Goal: Information Seeking & Learning: Check status

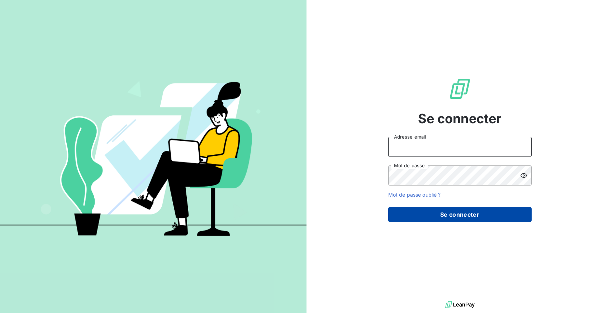
type input "[EMAIL_ADDRESS][DOMAIN_NAME]"
click at [426, 218] on button "Se connecter" at bounding box center [459, 214] width 143 height 15
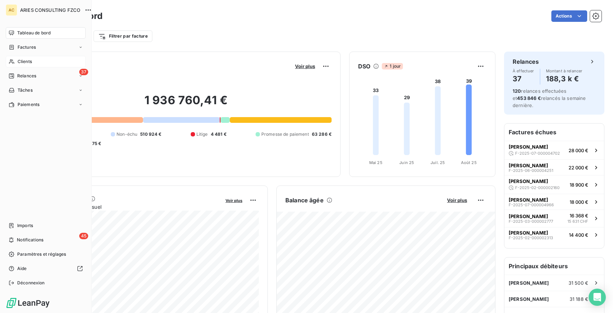
click at [33, 63] on div "Clients" at bounding box center [46, 61] width 80 height 11
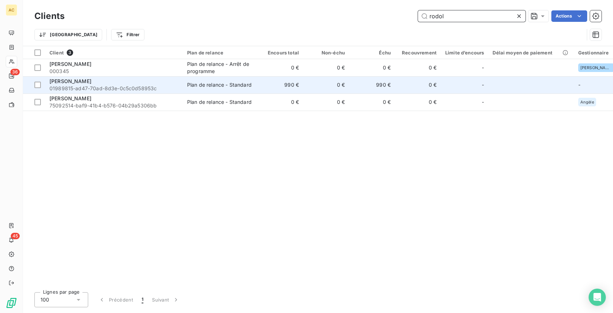
type input "rodol"
click at [112, 81] on div "[PERSON_NAME]" at bounding box center [113, 81] width 129 height 7
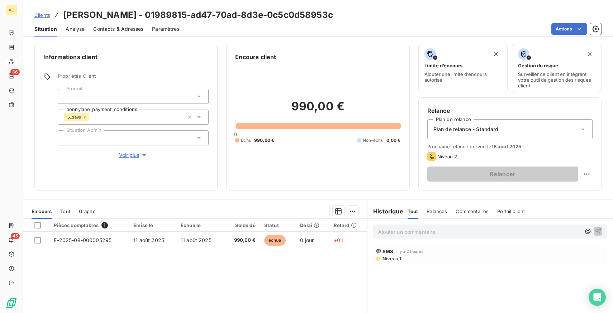
click at [132, 155] on span "Voir plus" at bounding box center [133, 155] width 29 height 7
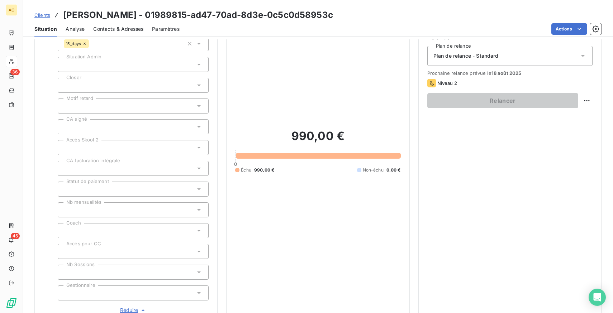
scroll to position [70, 0]
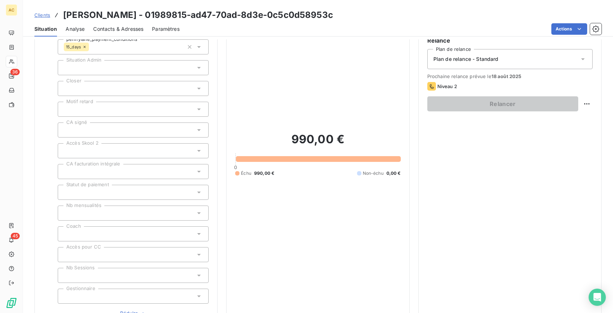
click at [119, 190] on div at bounding box center [133, 192] width 151 height 15
click at [122, 70] on div at bounding box center [133, 67] width 151 height 15
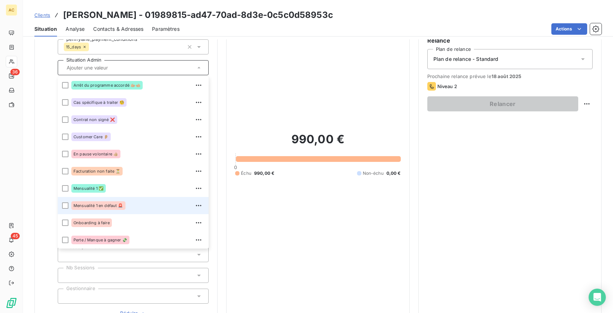
click at [108, 208] on div "Mensualité 1 en défaut 🚨" at bounding box center [98, 205] width 54 height 9
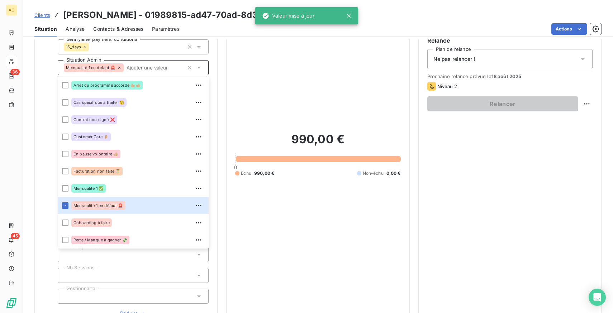
click at [315, 231] on div "990,00 € 0 Échu 990,00 € Non-échu 0,00 €" at bounding box center [317, 154] width 165 height 327
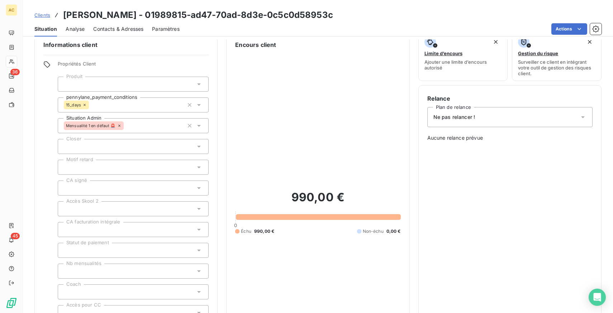
scroll to position [14, 0]
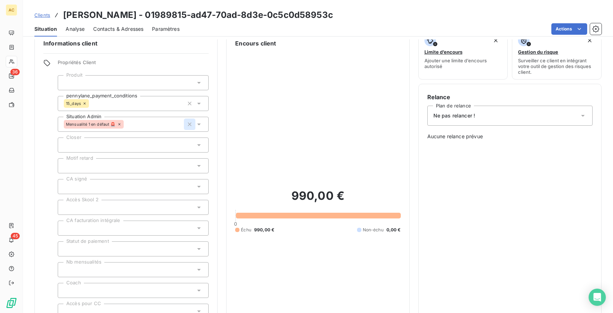
click at [190, 123] on icon "button" at bounding box center [189, 124] width 7 height 7
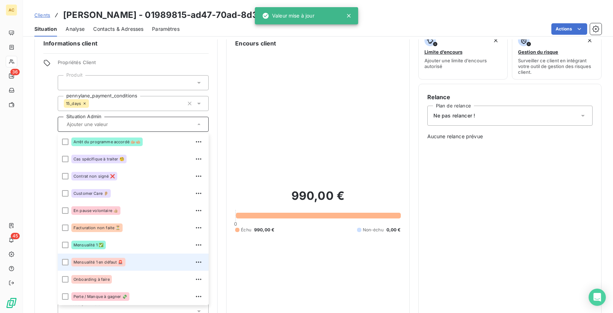
click at [121, 258] on div "Mensualité 1 en défaut 🚨" at bounding box center [98, 262] width 54 height 9
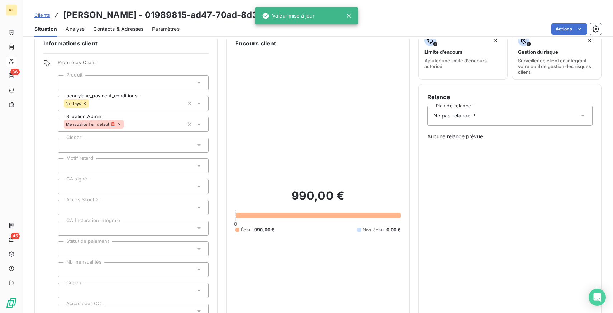
click at [251, 132] on div "990,00 € 0 Échu 990,00 € Non-échu 0,00 €" at bounding box center [317, 211] width 165 height 327
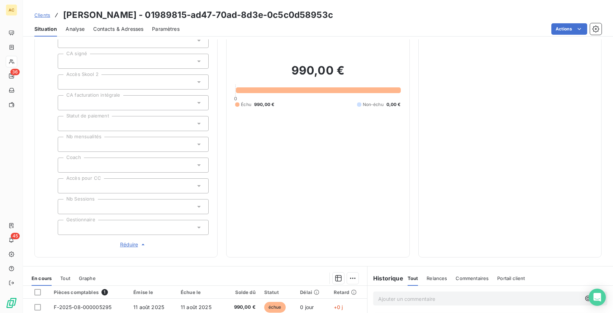
scroll to position [105, 0]
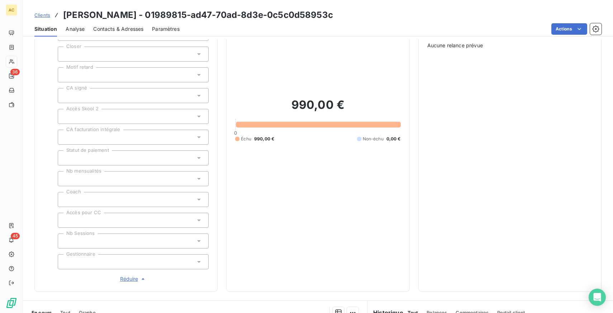
click at [39, 16] on span "Clients" at bounding box center [42, 15] width 16 height 6
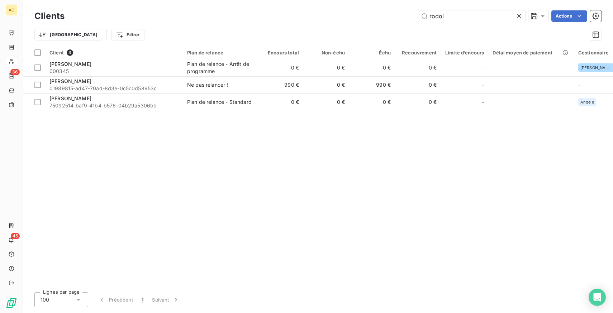
drag, startPoint x: 452, startPoint y: 16, endPoint x: 405, endPoint y: 16, distance: 47.0
click at [405, 16] on div "rodol Actions" at bounding box center [337, 15] width 528 height 11
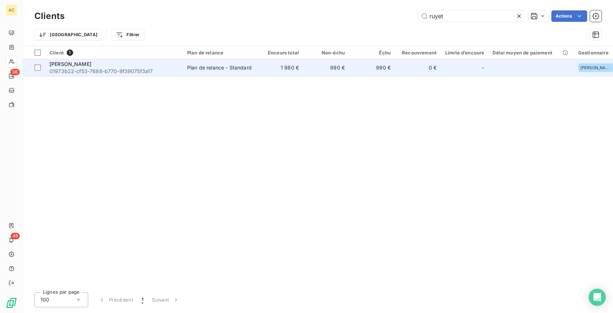
type input "ruyet"
click at [99, 70] on span "01973b22-cf53-7688-b770-9f39075f3a17" at bounding box center [113, 71] width 129 height 7
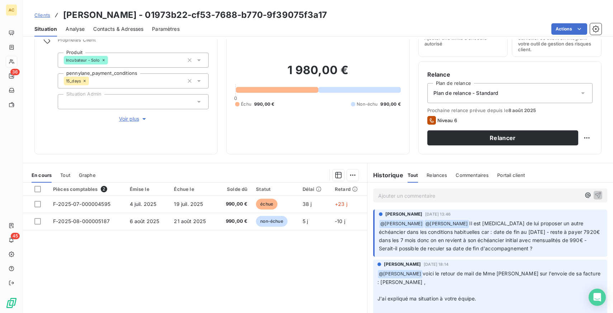
scroll to position [38, 0]
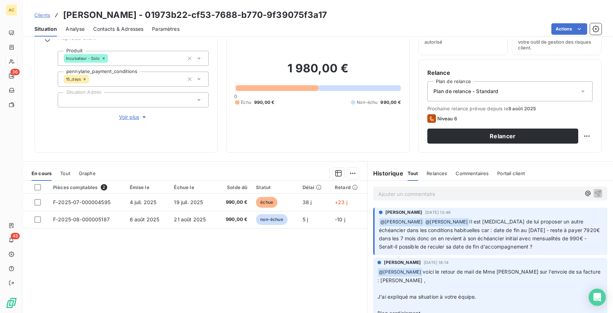
click at [131, 116] on span "Voir plus" at bounding box center [133, 117] width 29 height 7
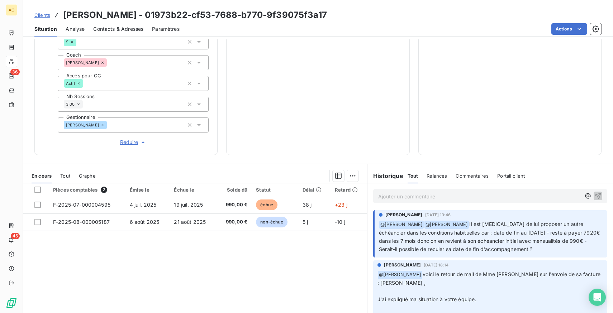
scroll to position [232, 0]
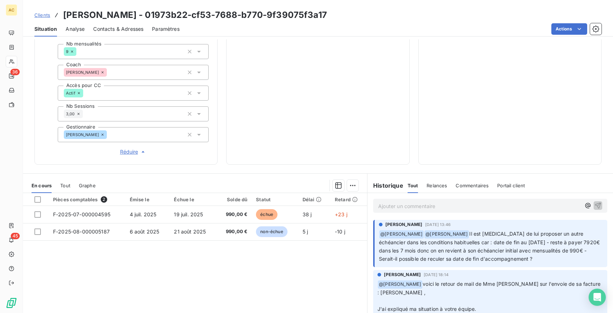
click at [65, 186] on span "Tout" at bounding box center [65, 186] width 10 height 6
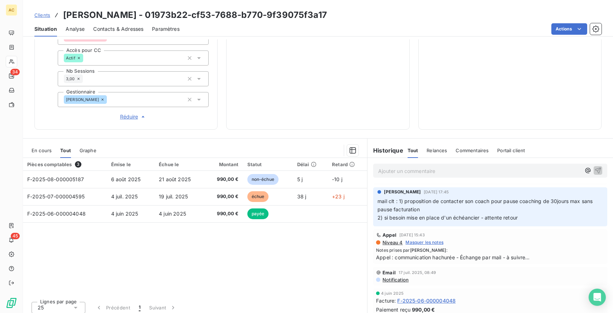
scroll to position [271, 0]
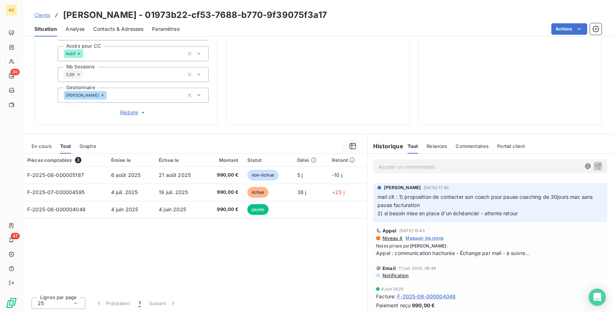
click at [44, 15] on span "Clients" at bounding box center [42, 15] width 16 height 6
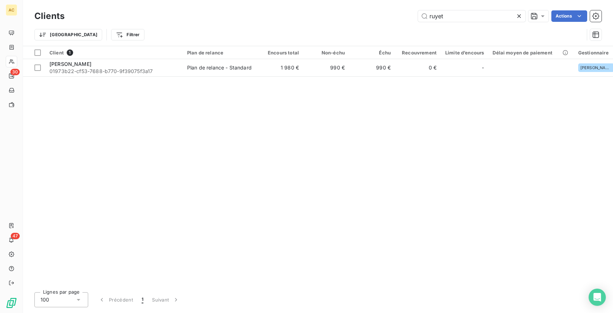
drag, startPoint x: 451, startPoint y: 14, endPoint x: 363, endPoint y: 11, distance: 88.6
click at [363, 12] on div "ruyet Actions" at bounding box center [337, 15] width 528 height 11
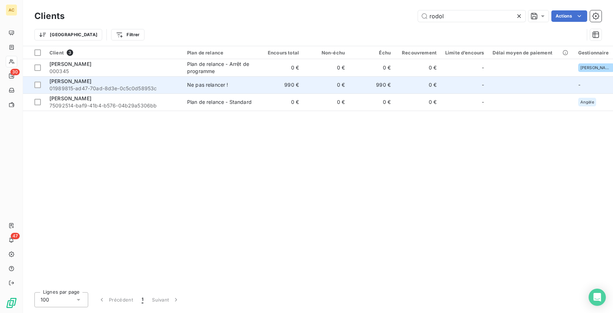
type input "rodol"
click at [120, 87] on span "01989815-ad47-70ad-8d3e-0c5c0d58953c" at bounding box center [113, 88] width 129 height 7
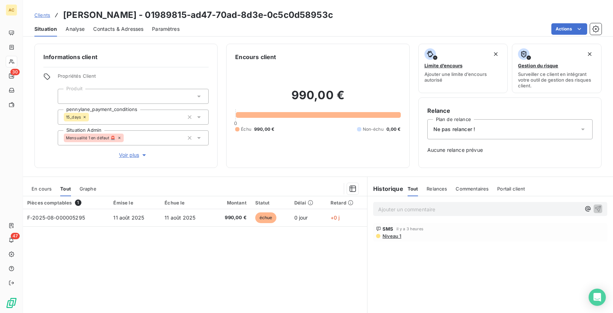
click at [129, 153] on span "Voir plus" at bounding box center [133, 155] width 29 height 7
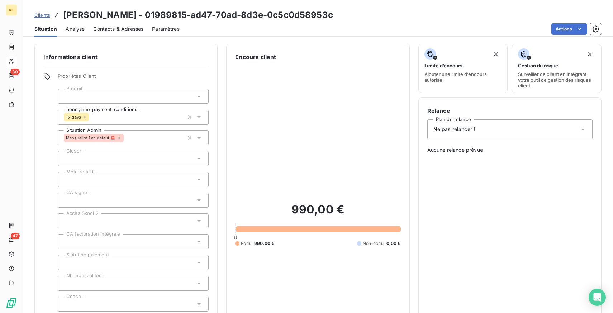
click at [77, 27] on span "Analyse" at bounding box center [75, 28] width 19 height 7
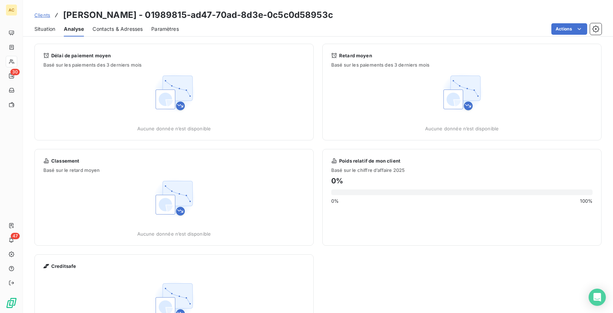
click at [109, 30] on span "Contacts & Adresses" at bounding box center [117, 28] width 50 height 7
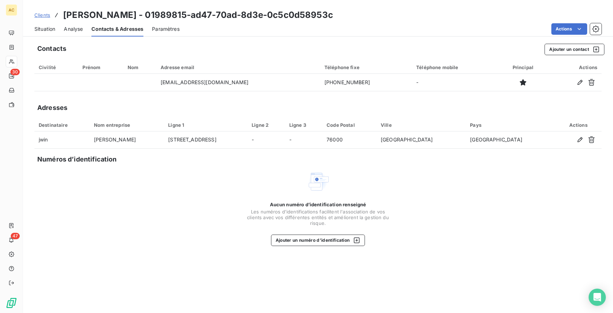
click at [175, 26] on span "Paramètres" at bounding box center [166, 28] width 28 height 7
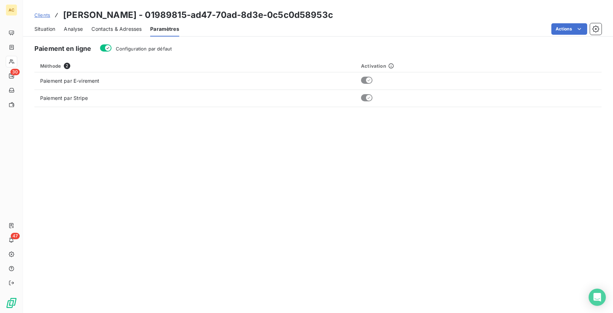
click at [44, 29] on span "Situation" at bounding box center [44, 28] width 21 height 7
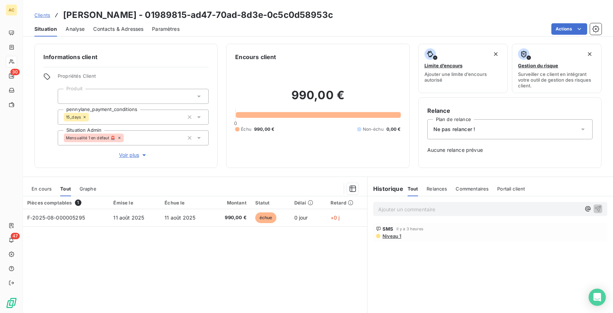
click at [131, 153] on span "Voir plus" at bounding box center [133, 155] width 29 height 7
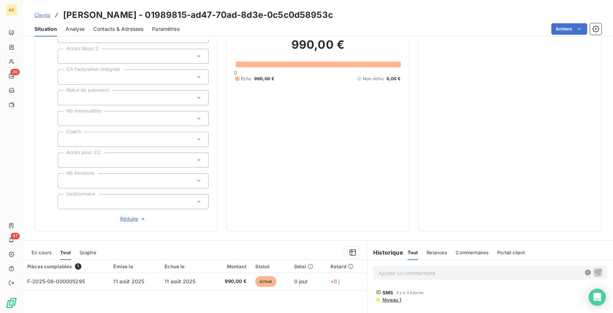
scroll to position [271, 0]
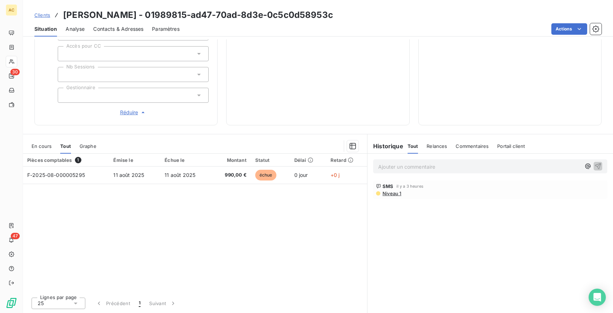
click at [73, 32] on div "Analyse" at bounding box center [75, 29] width 19 height 15
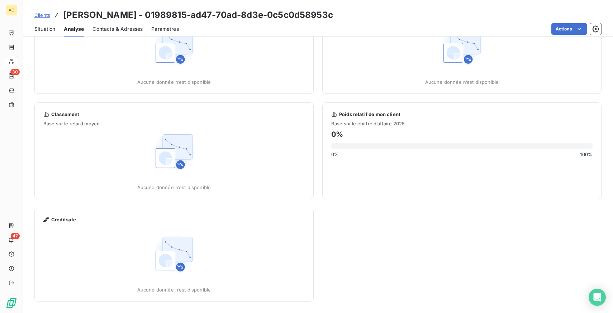
scroll to position [0, 0]
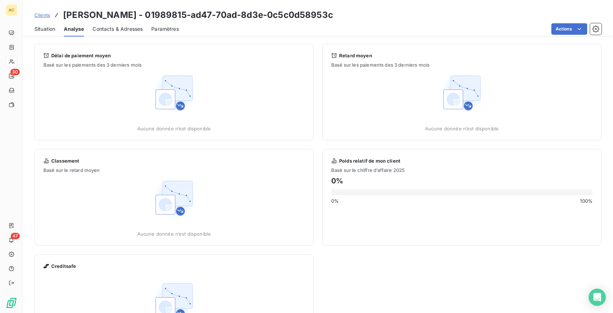
click at [113, 28] on span "Contacts & Adresses" at bounding box center [117, 28] width 50 height 7
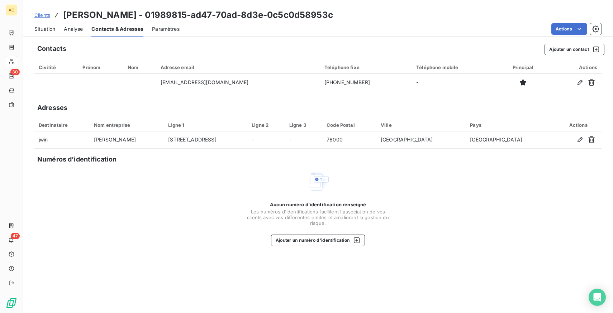
click at [157, 30] on span "Paramètres" at bounding box center [166, 28] width 28 height 7
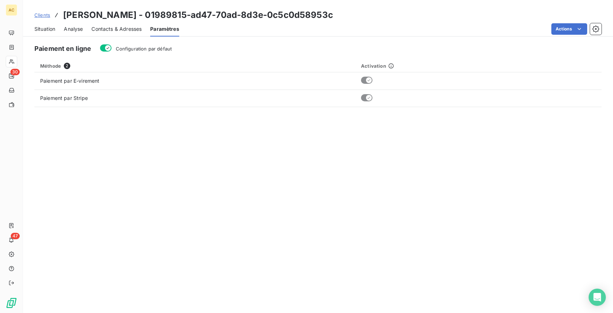
click at [48, 30] on span "Situation" at bounding box center [44, 28] width 21 height 7
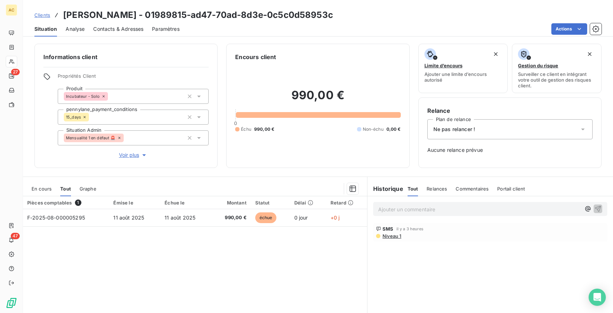
click at [39, 15] on span "Clients" at bounding box center [42, 15] width 16 height 6
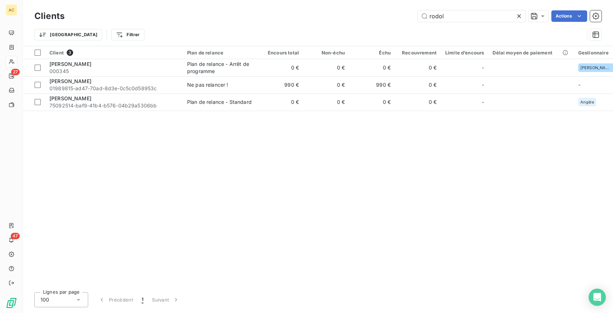
drag, startPoint x: 467, startPoint y: 16, endPoint x: 393, endPoint y: 19, distance: 74.6
click at [393, 19] on div "rodol Actions" at bounding box center [337, 15] width 528 height 11
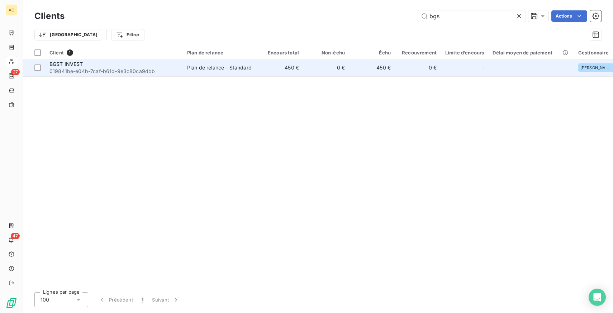
type input "bgs"
click at [216, 70] on div "Plan de relance - Standard" at bounding box center [219, 67] width 65 height 7
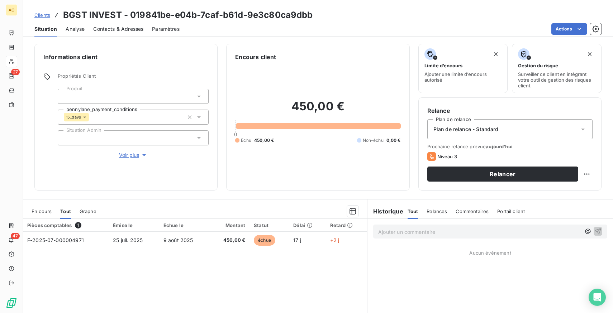
click at [132, 156] on span "Voir plus" at bounding box center [133, 155] width 29 height 7
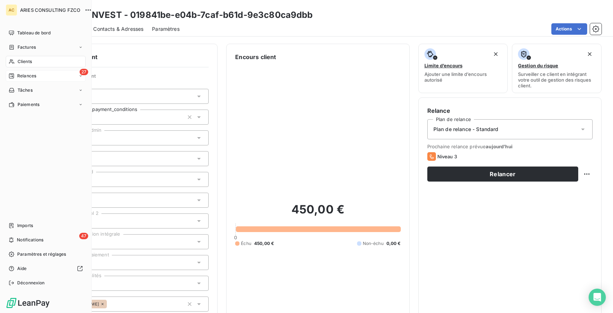
click at [37, 73] on div "27 Relances" at bounding box center [46, 75] width 80 height 11
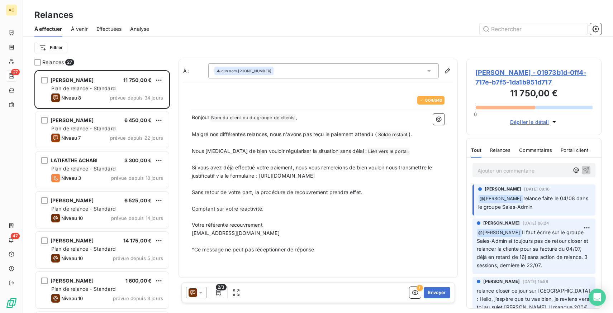
scroll to position [243, 135]
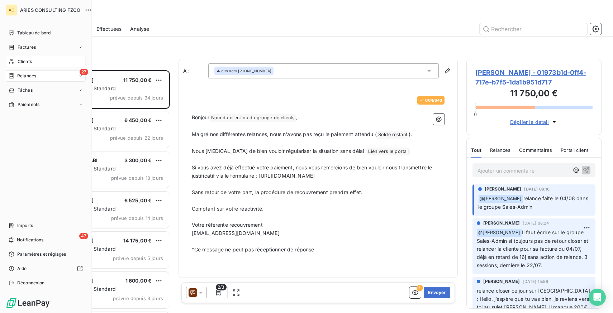
click at [16, 61] on div "Clients" at bounding box center [46, 61] width 80 height 11
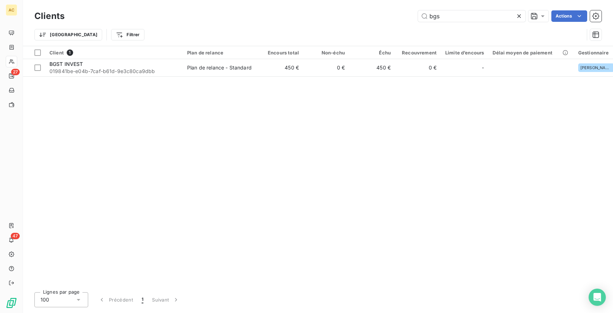
click at [232, 113] on div "Client 1 Plan de relance Encours total Non-échu Échu Recouvrement Limite d’enco…" at bounding box center [318, 166] width 590 height 241
click at [519, 15] on icon at bounding box center [519, 16] width 4 height 4
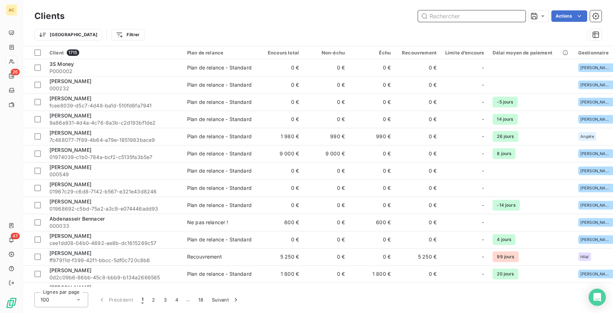
click at [445, 19] on input "text" at bounding box center [472, 15] width 108 height 11
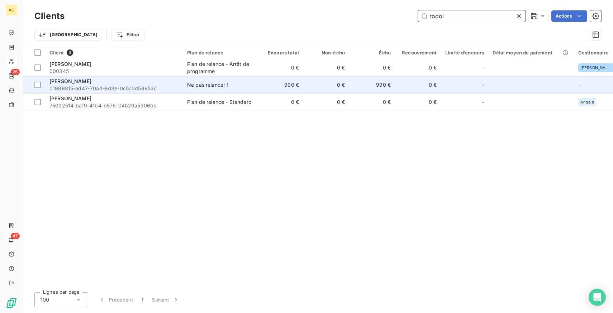
type input "rodol"
click at [114, 85] on span "01989815-ad47-70ad-8d3e-0c5c0d58953c" at bounding box center [113, 88] width 129 height 7
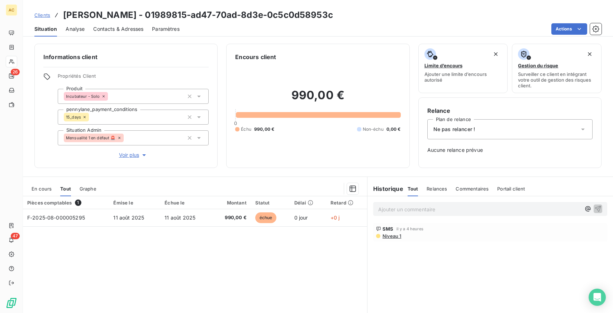
scroll to position [43, 0]
